Goal: Task Accomplishment & Management: Use online tool/utility

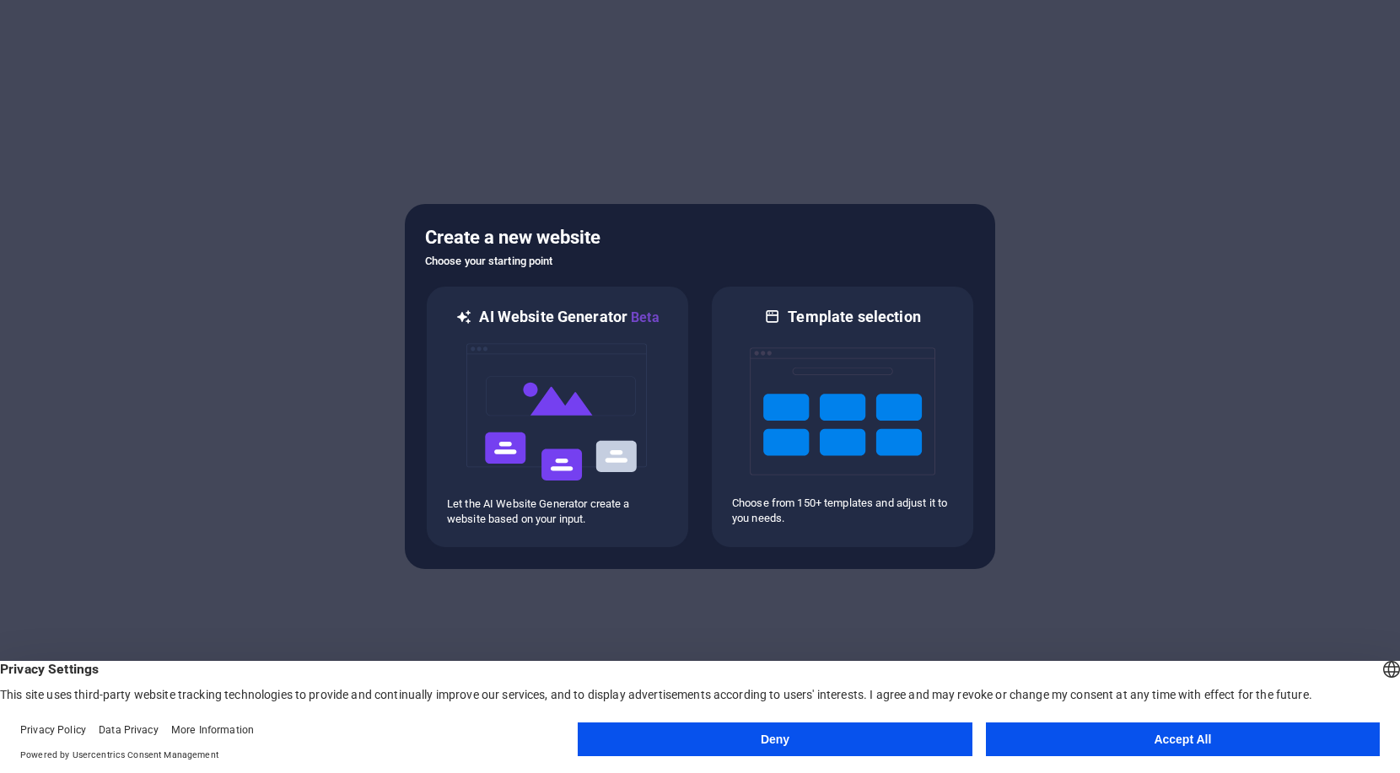
click at [566, 232] on h5 "Create a new website" at bounding box center [700, 237] width 550 height 27
click at [1176, 734] on button "Accept All" at bounding box center [1183, 740] width 394 height 34
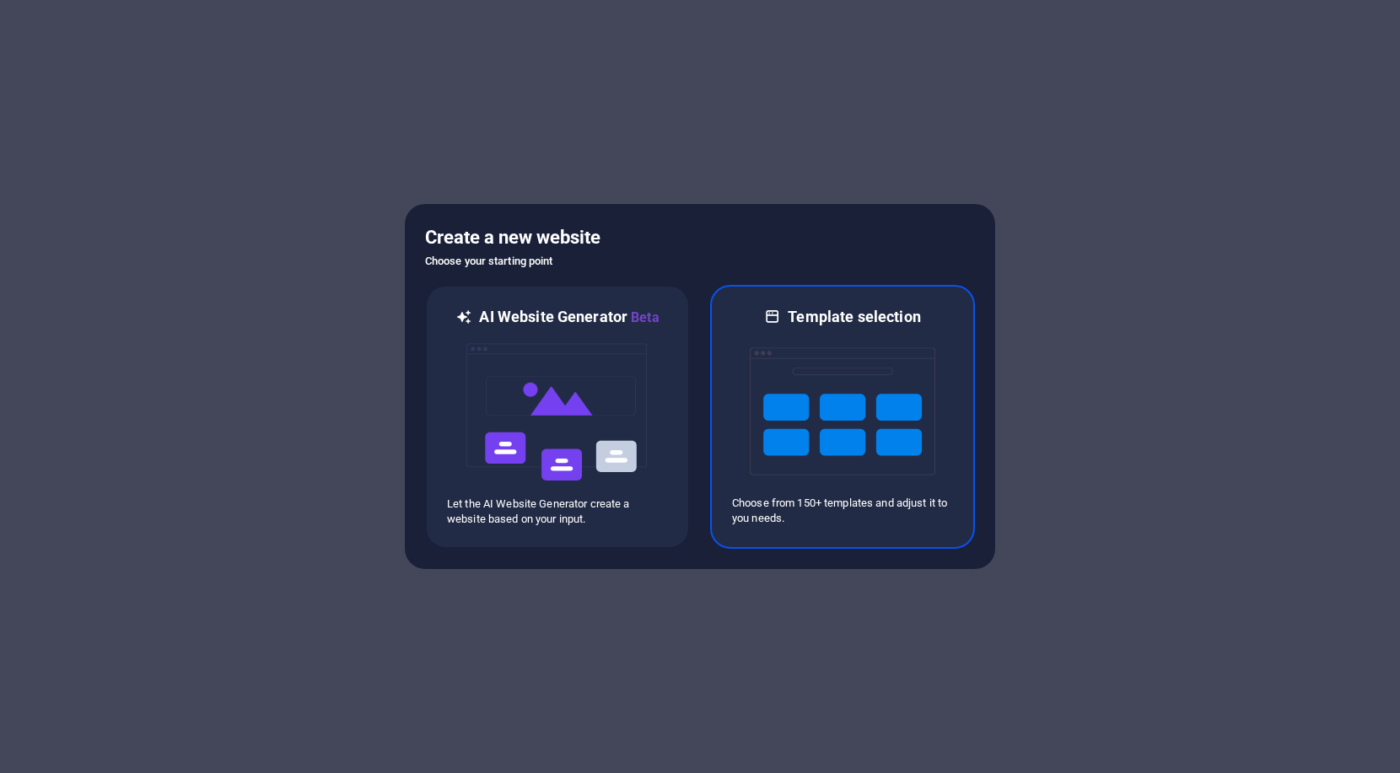
click at [774, 508] on p "Choose from 150+ templates and adjust it to you needs." at bounding box center [842, 511] width 221 height 30
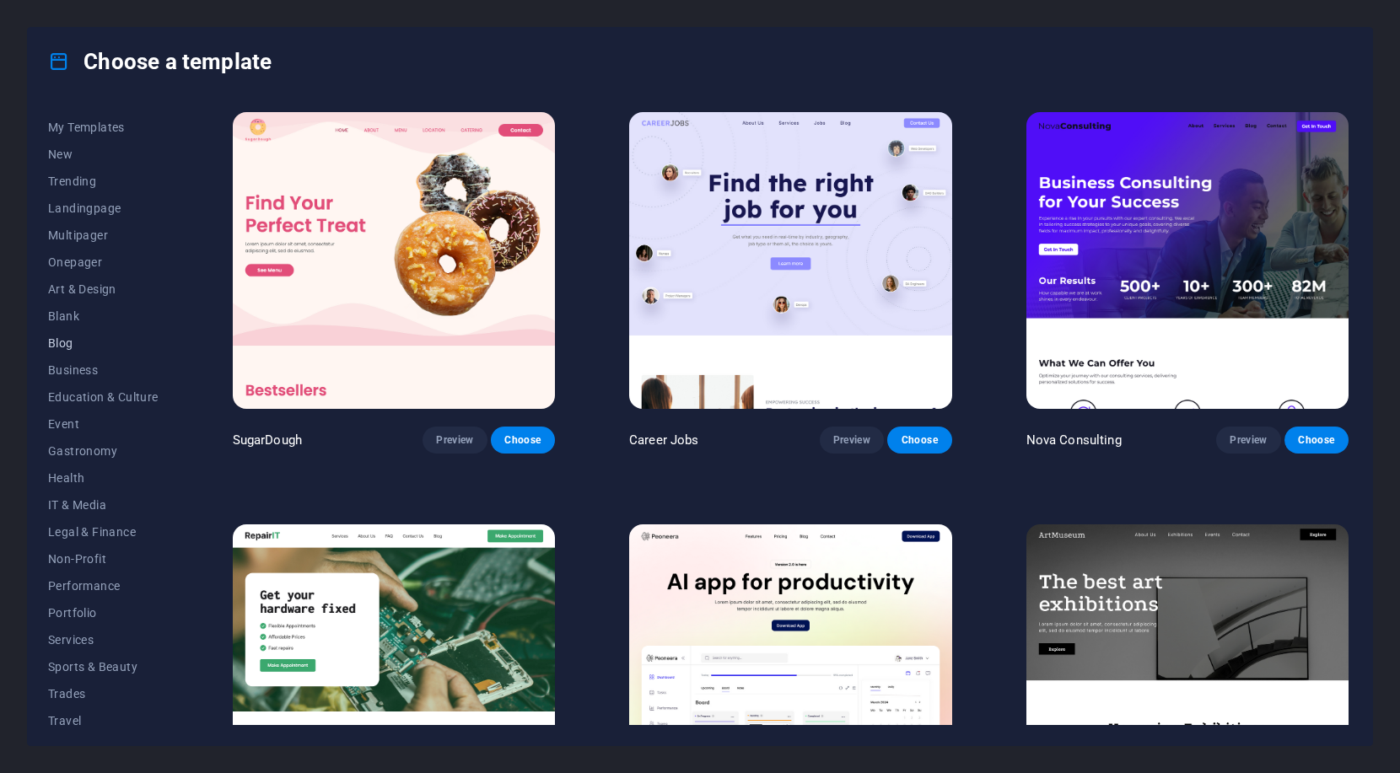
drag, startPoint x: 186, startPoint y: 156, endPoint x: 150, endPoint y: 334, distance: 181.4
click at [150, 334] on div "All Templates My Templates New Trending Landingpage Multipager Onepager Art & D…" at bounding box center [700, 420] width 1344 height 650
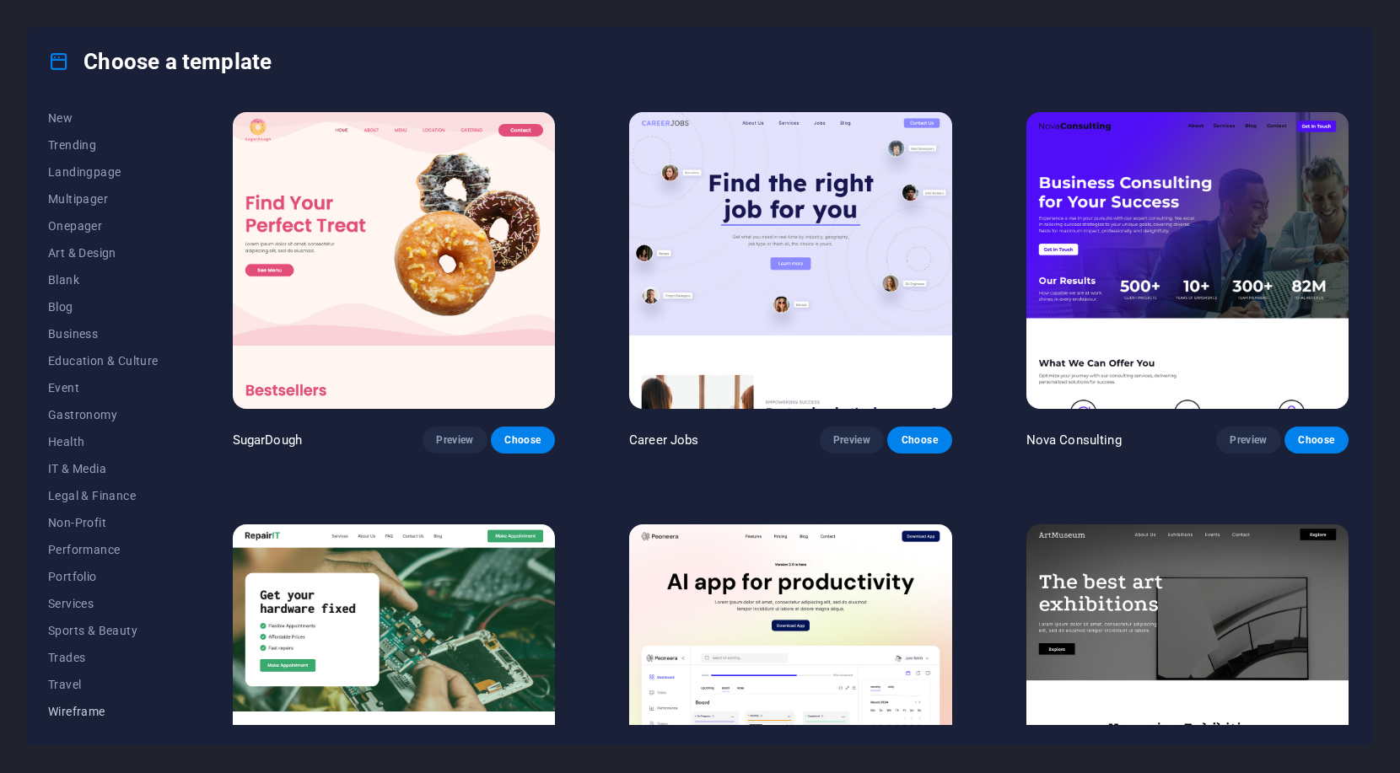
click at [92, 702] on button "Wireframe" at bounding box center [103, 711] width 110 height 27
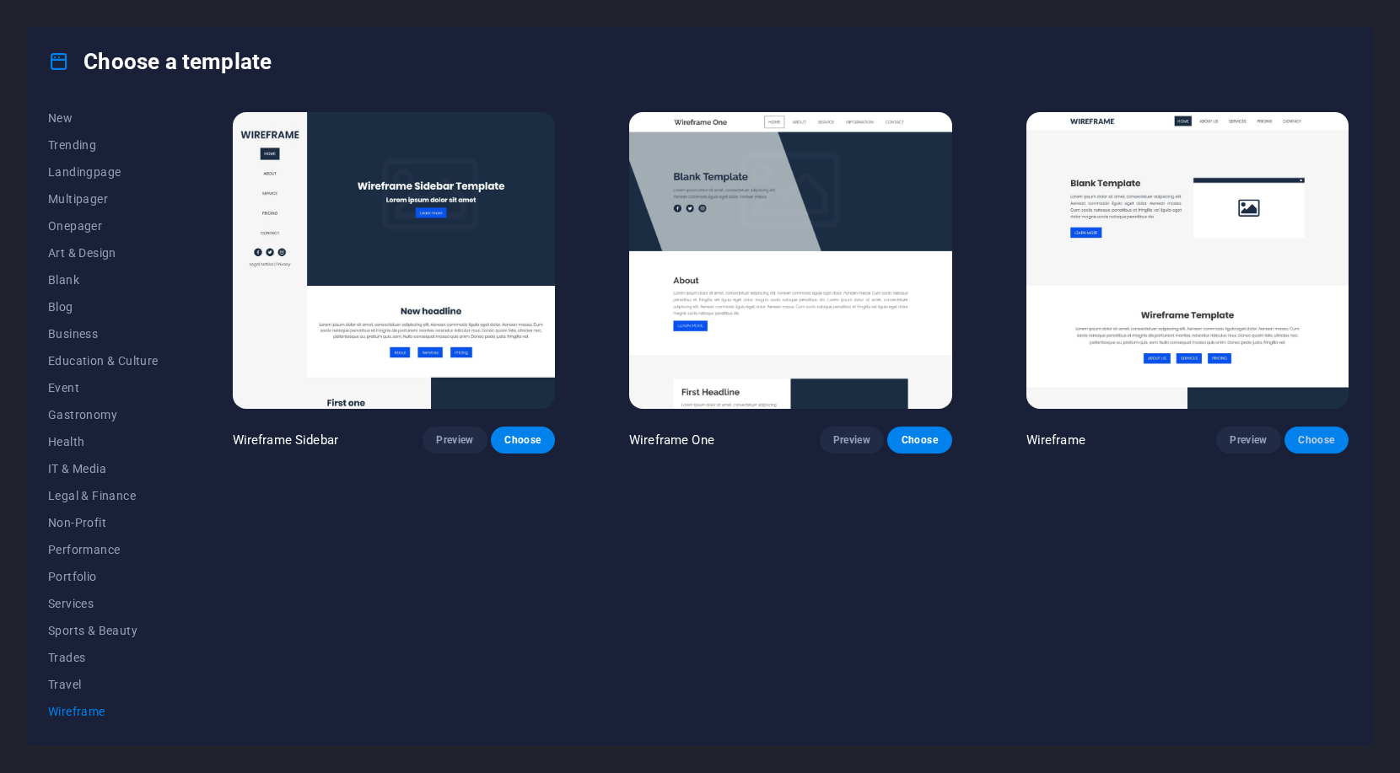
click at [1315, 445] on button "Choose" at bounding box center [1316, 440] width 64 height 27
